Goal: Leave review/rating

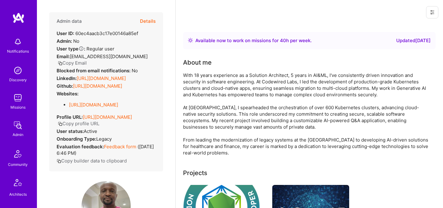
click at [151, 20] on button "Details" at bounding box center [148, 21] width 16 height 18
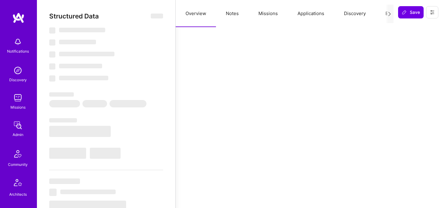
click at [383, 14] on button "Evaluation" at bounding box center [397, 13] width 42 height 27
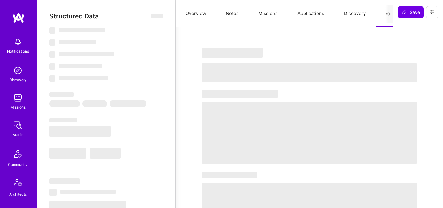
select select "Right Now"
select select "5"
select select "4"
select select "6"
select select "7"
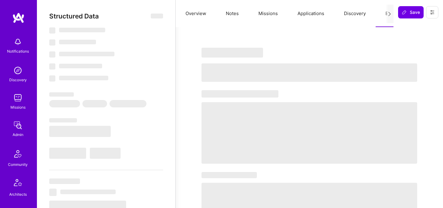
select select "US"
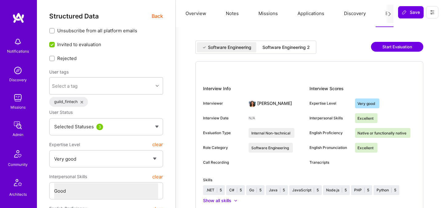
click at [274, 47] on div "Software Engineering 2" at bounding box center [285, 47] width 47 height 6
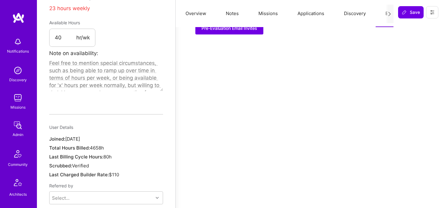
scroll to position [385, 0]
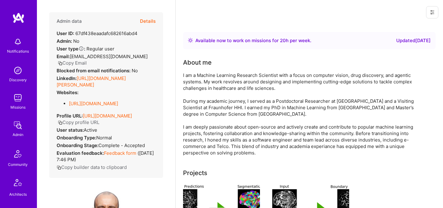
click at [149, 22] on button "Details" at bounding box center [148, 21] width 16 height 18
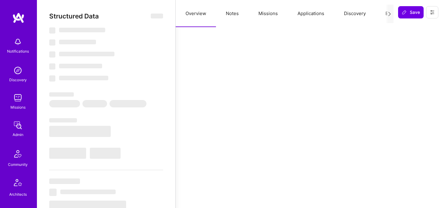
click at [383, 14] on button "Evaluation" at bounding box center [397, 13] width 42 height 27
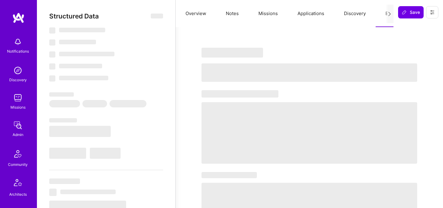
select select "Right Now"
select select "5"
select select "7"
select select "6"
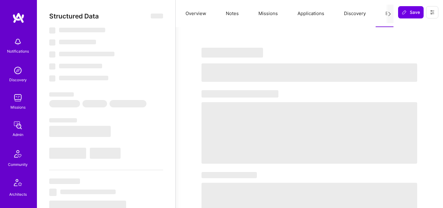
select select "DE"
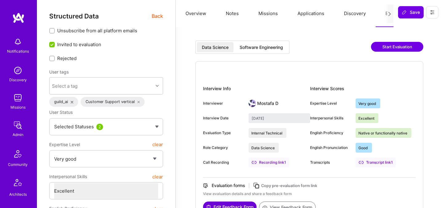
click at [269, 48] on div "Software Engineering" at bounding box center [261, 47] width 43 height 6
type input "[DATE]"
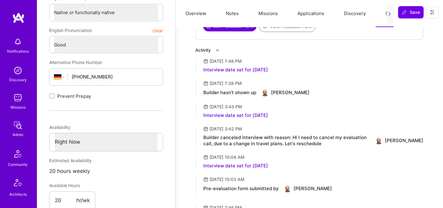
scroll to position [209, 0]
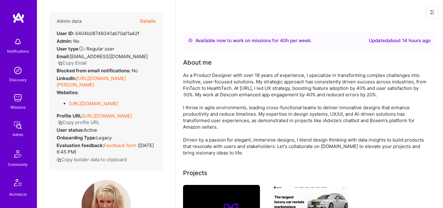
scroll to position [97, 0]
